Goal: Transaction & Acquisition: Purchase product/service

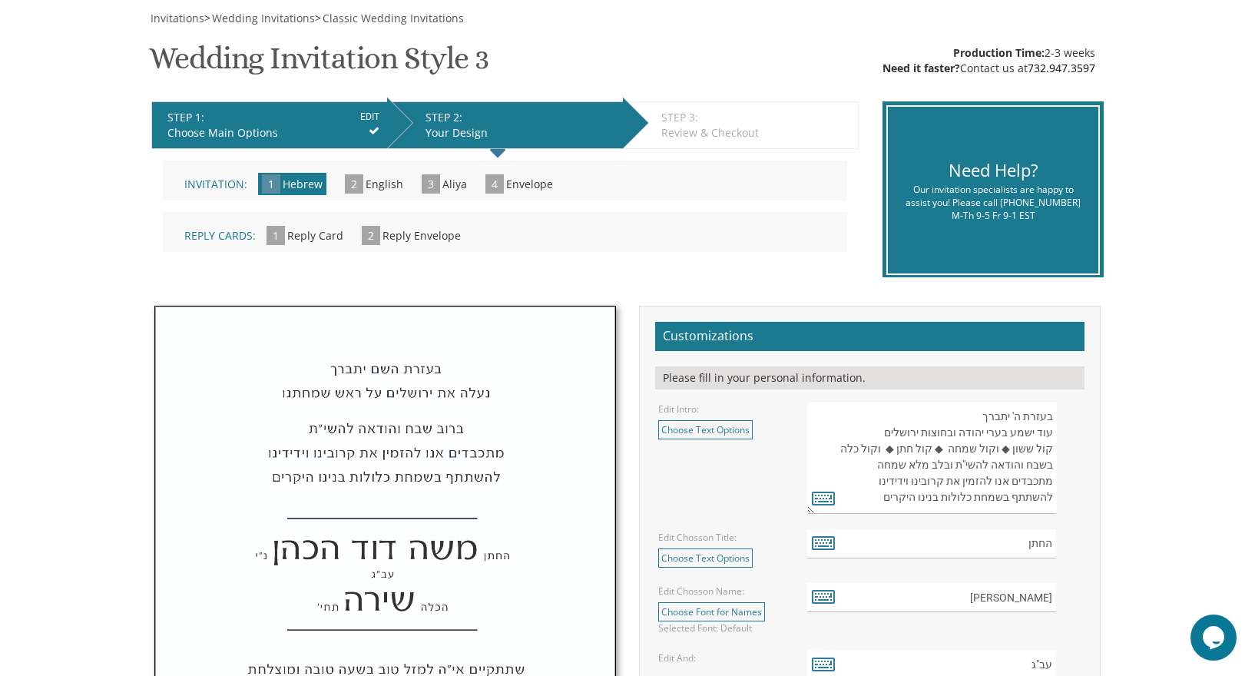
scroll to position [188, 0]
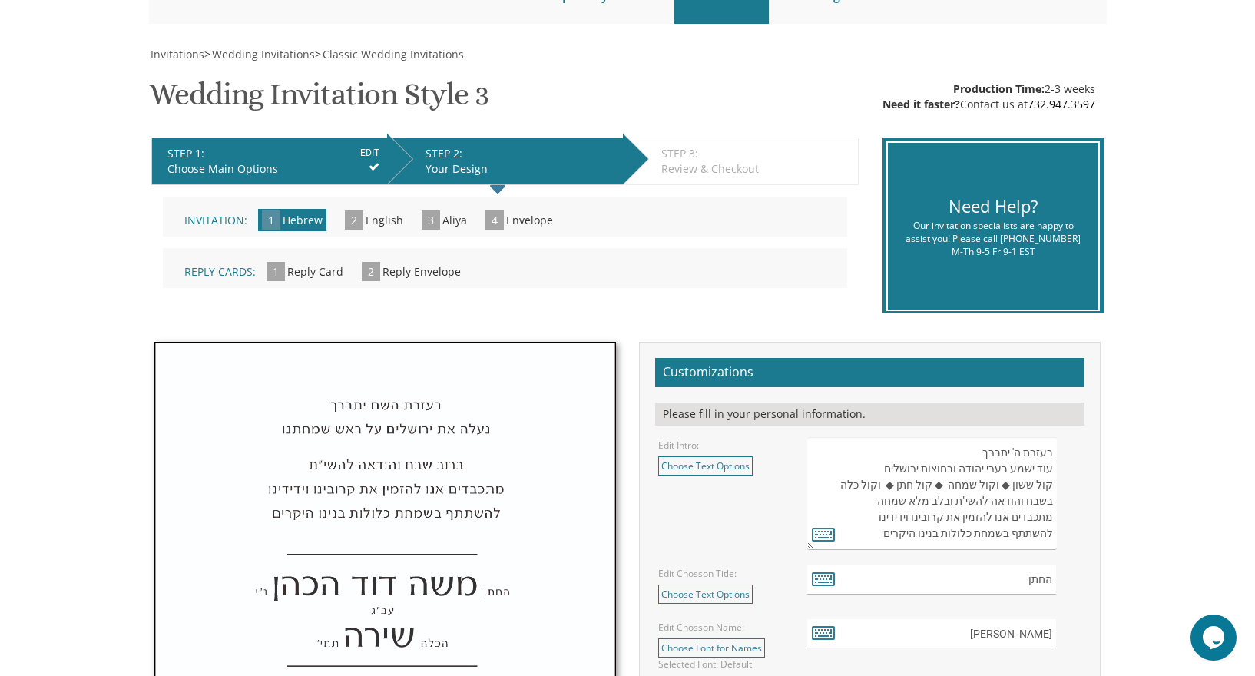
click at [311, 144] on li "STEP 1: EDIT Choose Main Options" at bounding box center [269, 161] width 236 height 48
click at [366, 164] on div "Choose Main Options" at bounding box center [273, 168] width 212 height 15
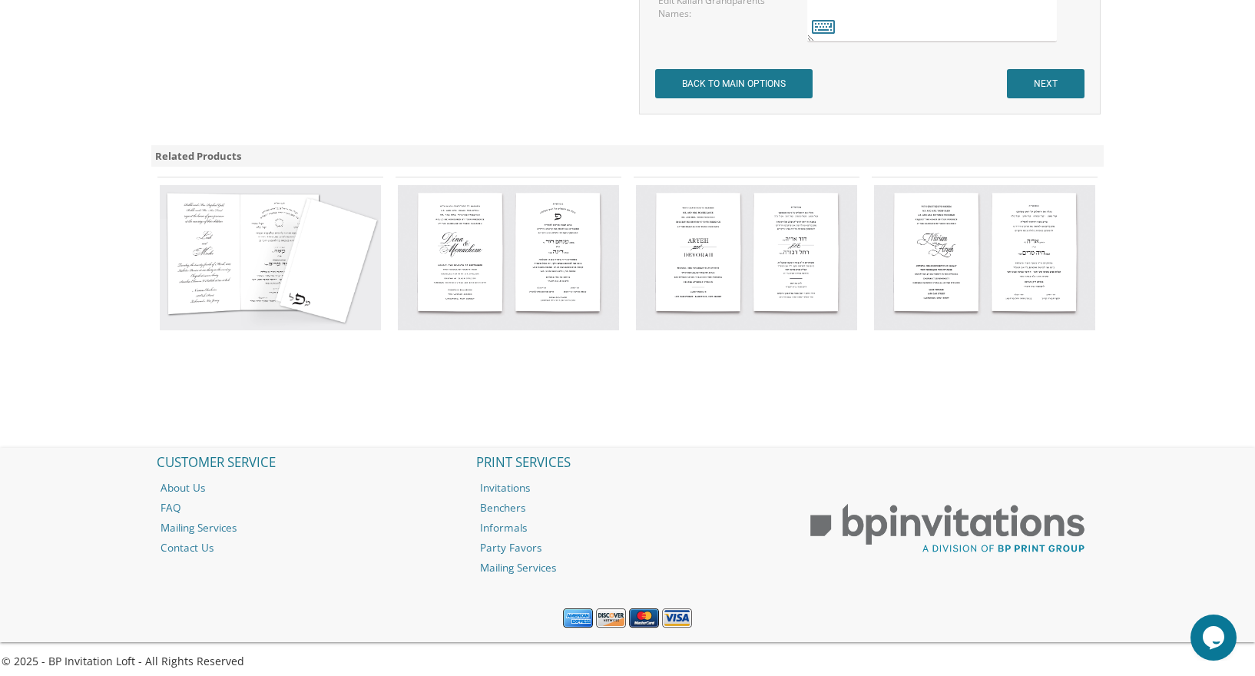
scroll to position [1567, 0]
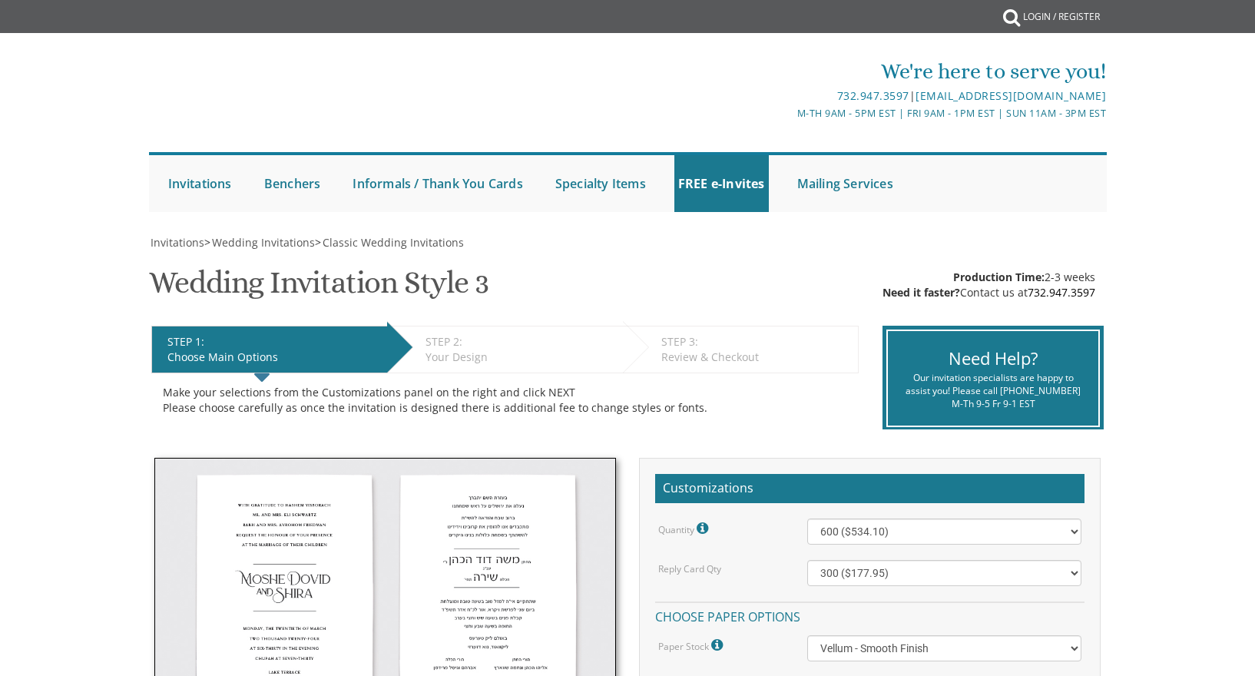
select select "600"
select select "300"
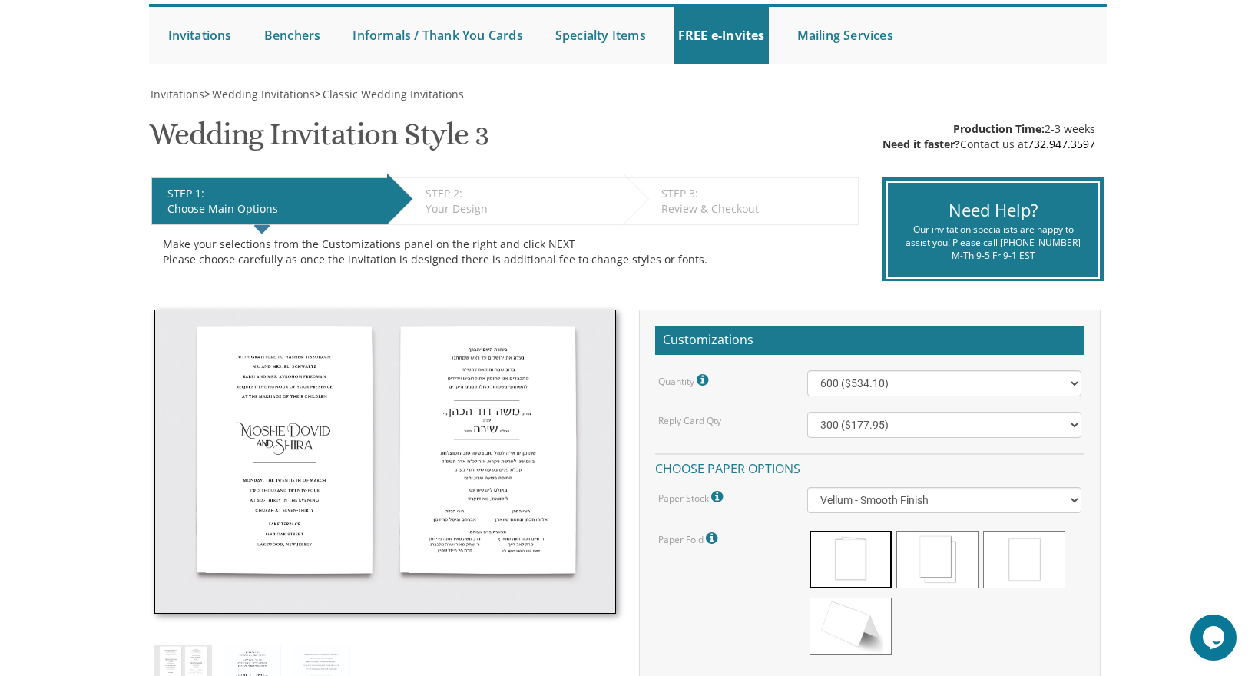
scroll to position [144, 0]
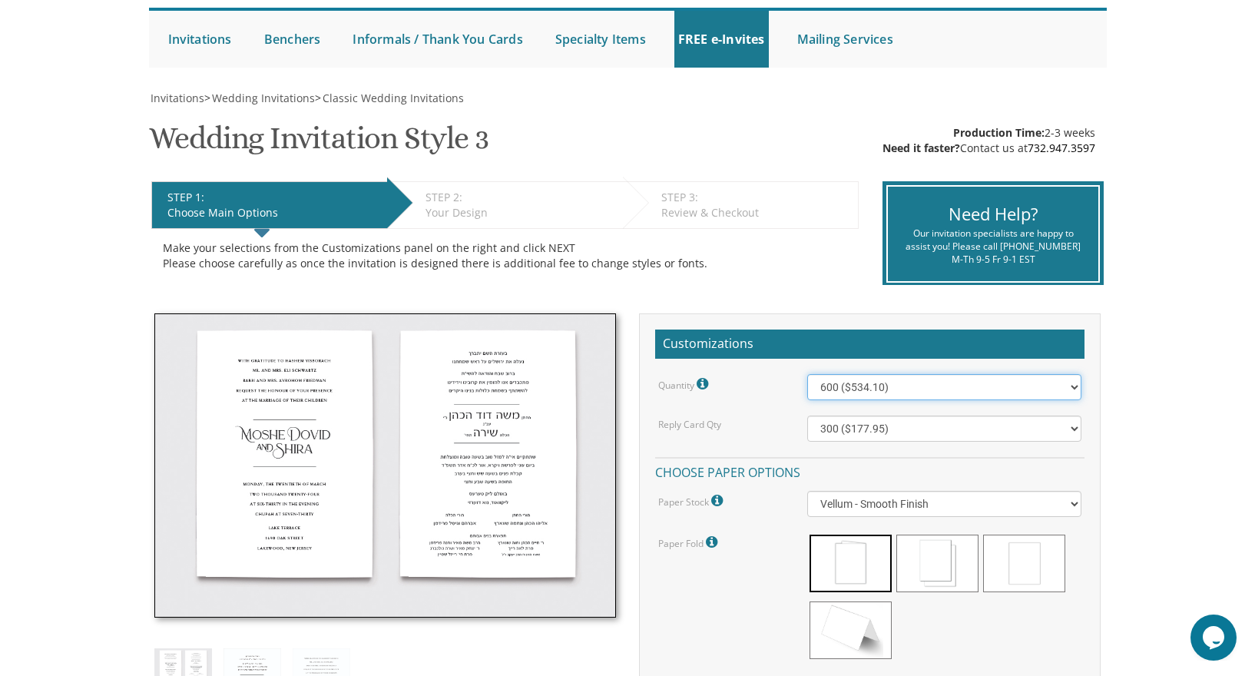
click at [847, 385] on select "100 ($277.50) 200 ($330.45) 300 ($380.65) 400 ($432.70) 500 ($482.10) 600 ($534…" at bounding box center [944, 387] width 275 height 26
select select "500"
click at [834, 431] on select "100 ($125.70) 200 ($150.60) 300 ($177.95) 400 ($270.70) 500 ($225.30) 600 ($249…" at bounding box center [944, 428] width 275 height 26
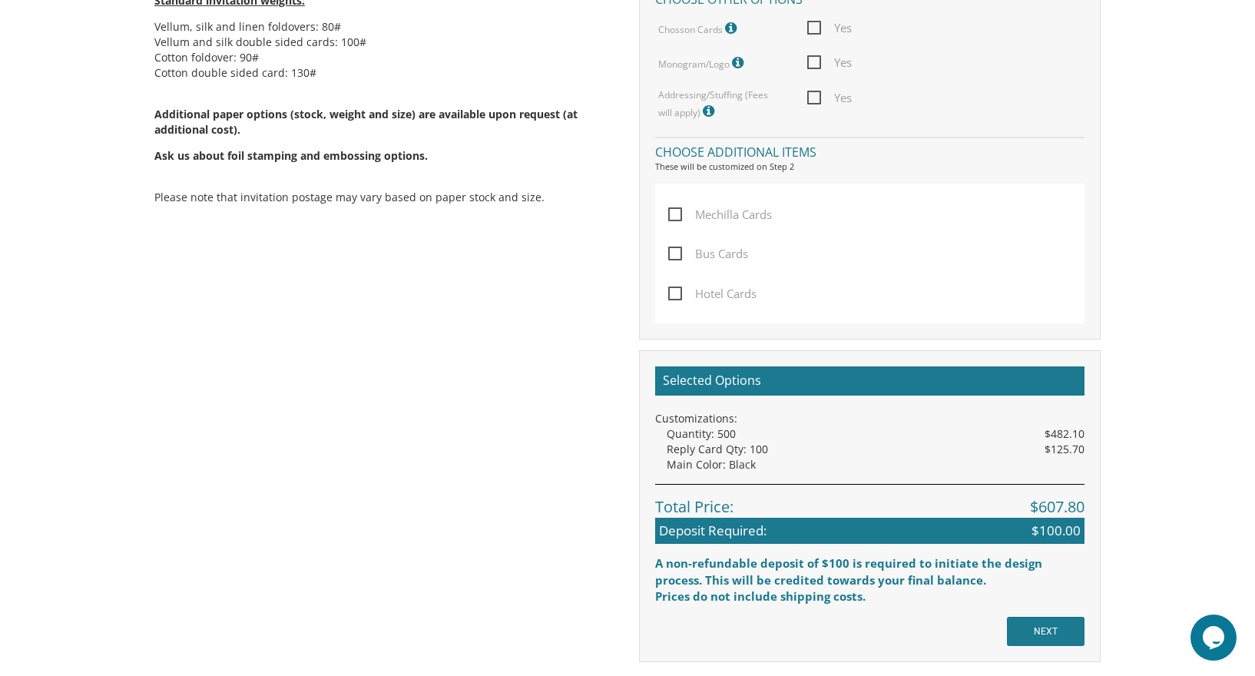
scroll to position [977, 0]
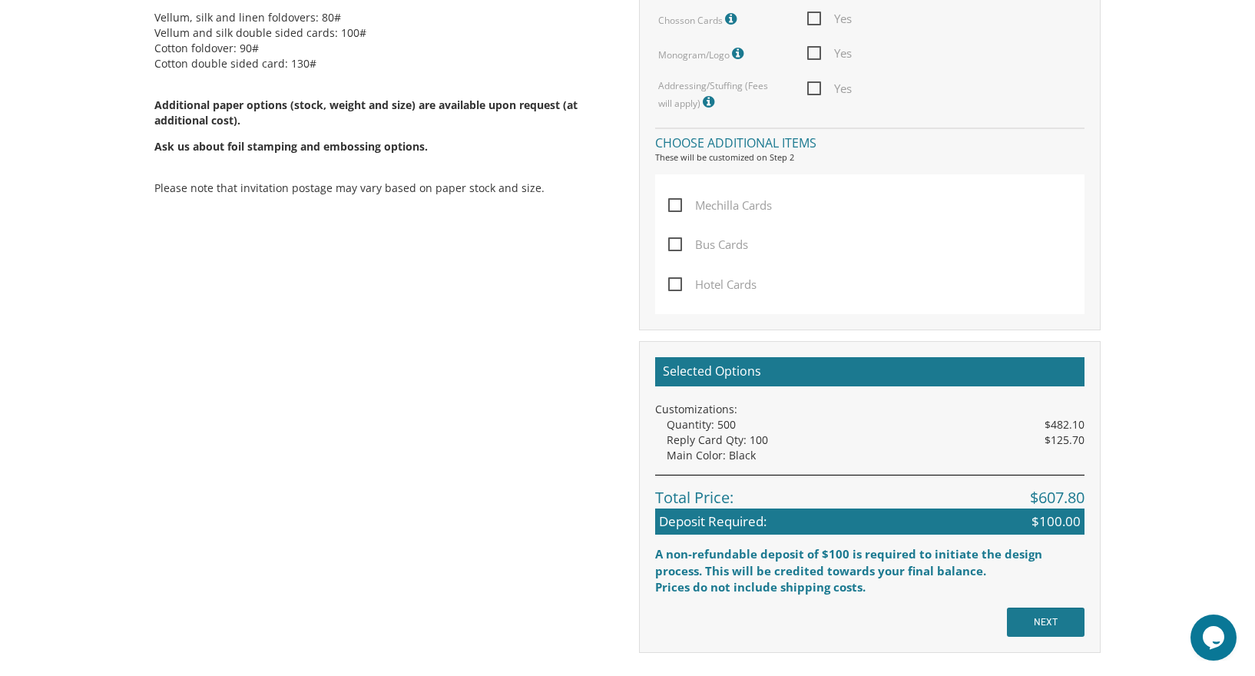
click at [570, 614] on div "Standard invitation sizes: Vellum, silk and linen: 5.5x8.5 Cotton: 5.75x8.83 St…" at bounding box center [627, 67] width 969 height 1172
